Goal: Navigation & Orientation: Find specific page/section

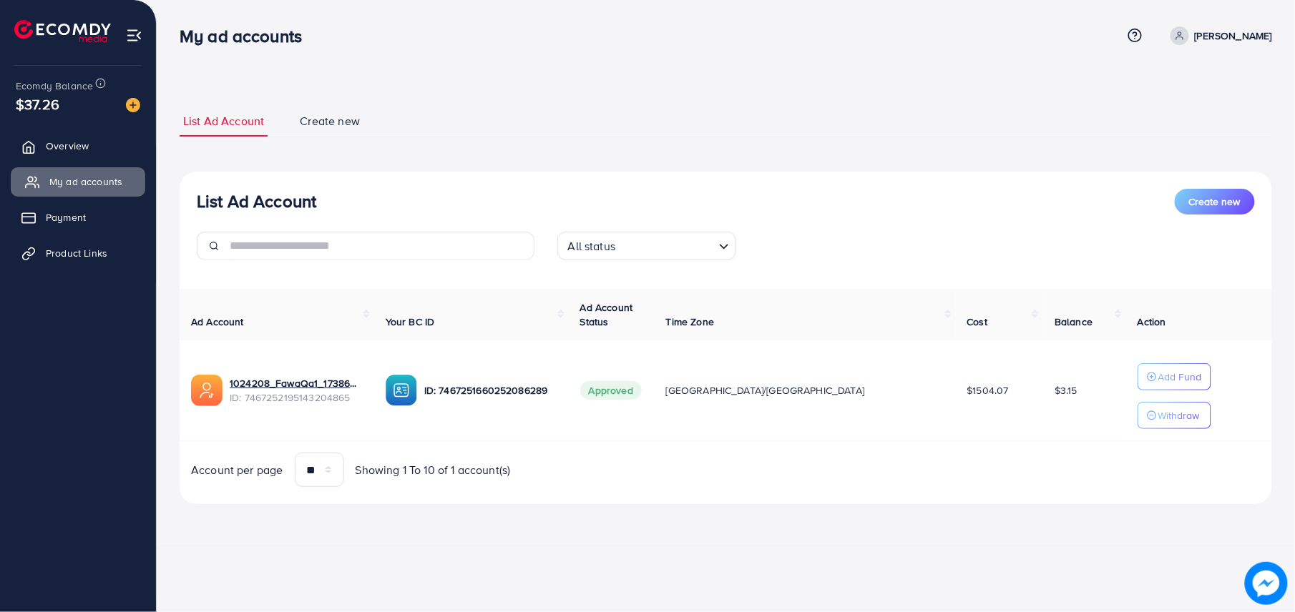
drag, startPoint x: 92, startPoint y: 152, endPoint x: 102, endPoint y: 172, distance: 22.7
click at [92, 152] on link "Overview" at bounding box center [78, 146] width 134 height 29
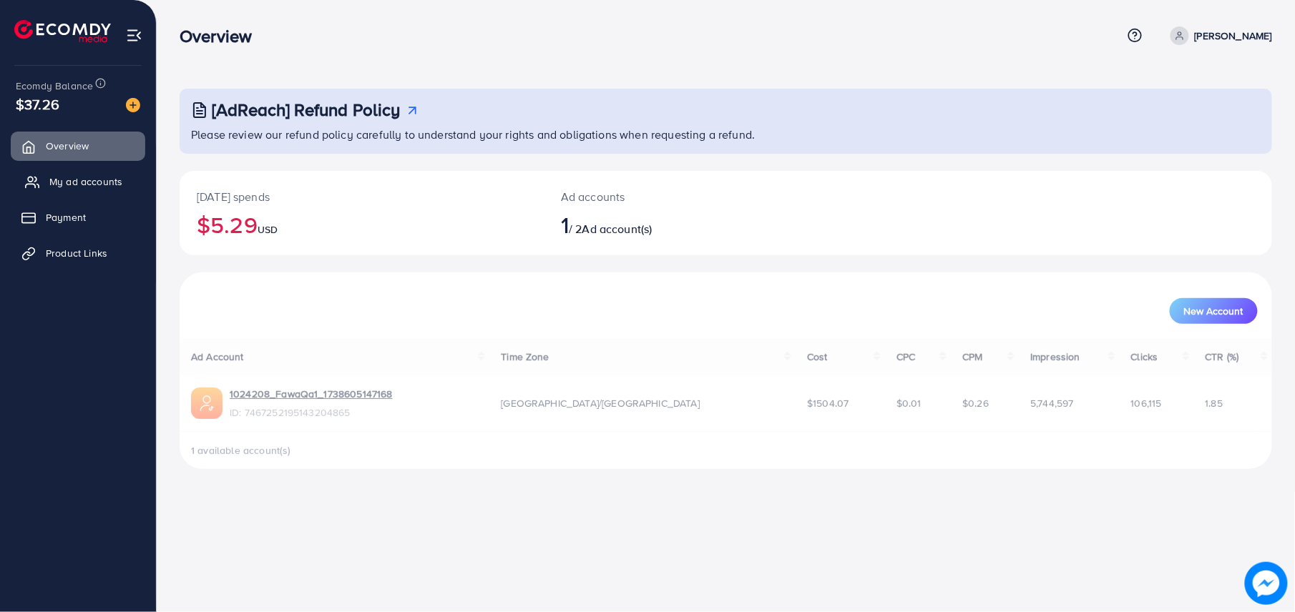
click at [104, 175] on span "My ad accounts" at bounding box center [85, 182] width 73 height 14
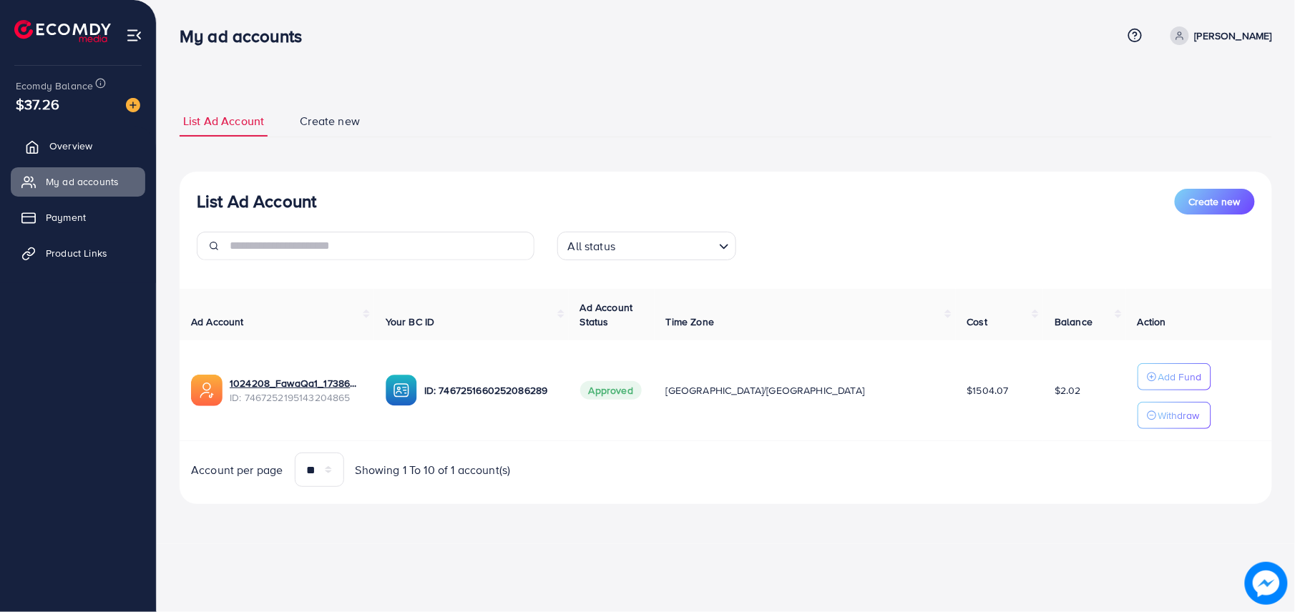
click at [89, 143] on span "Overview" at bounding box center [70, 146] width 43 height 14
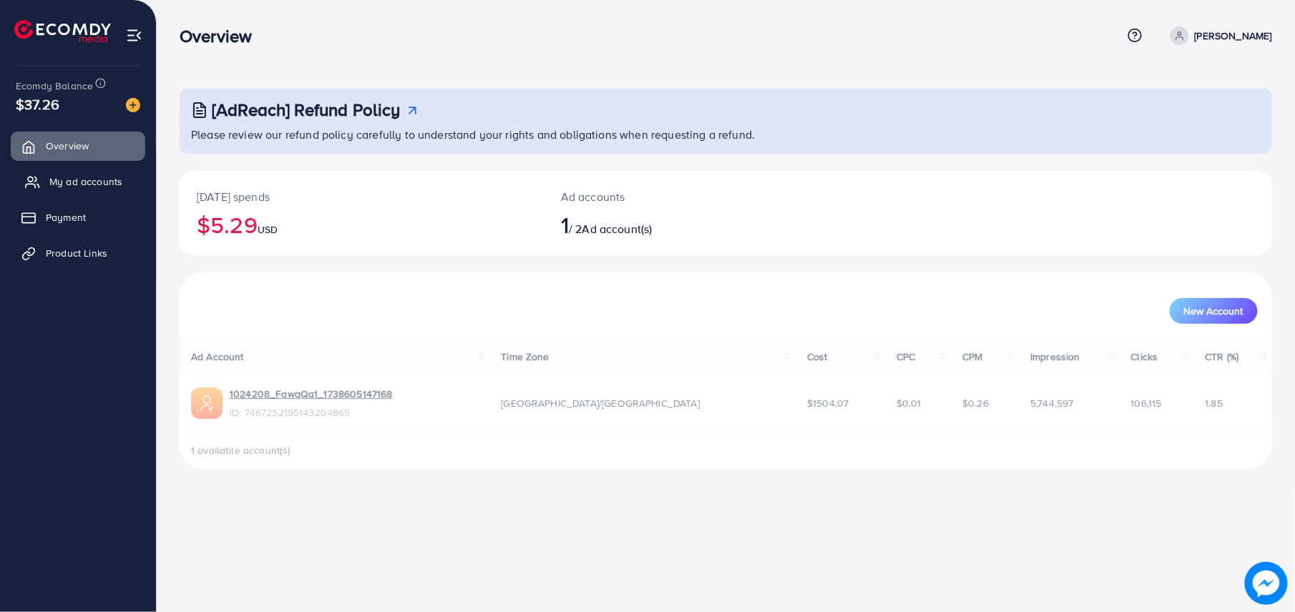
click at [107, 172] on link "My ad accounts" at bounding box center [78, 181] width 134 height 29
